Goal: Task Accomplishment & Management: Use online tool/utility

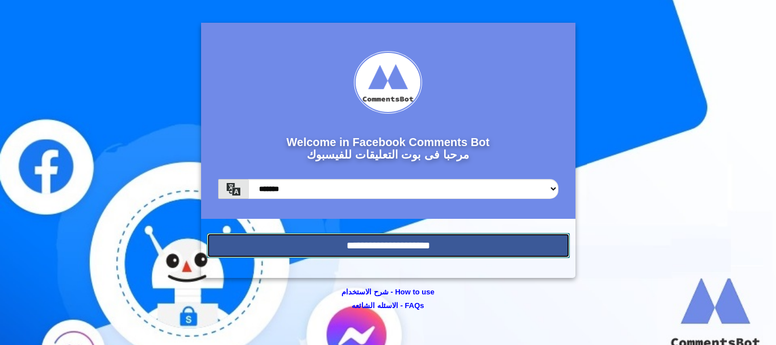
click at [433, 239] on input "**********" at bounding box center [388, 245] width 363 height 25
